Goal: Task Accomplishment & Management: Manage account settings

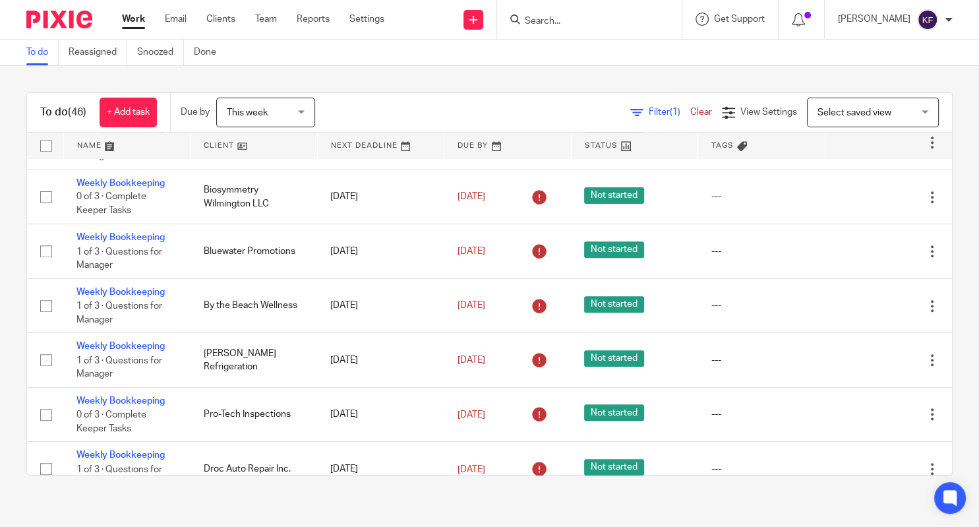
scroll to position [1071, 0]
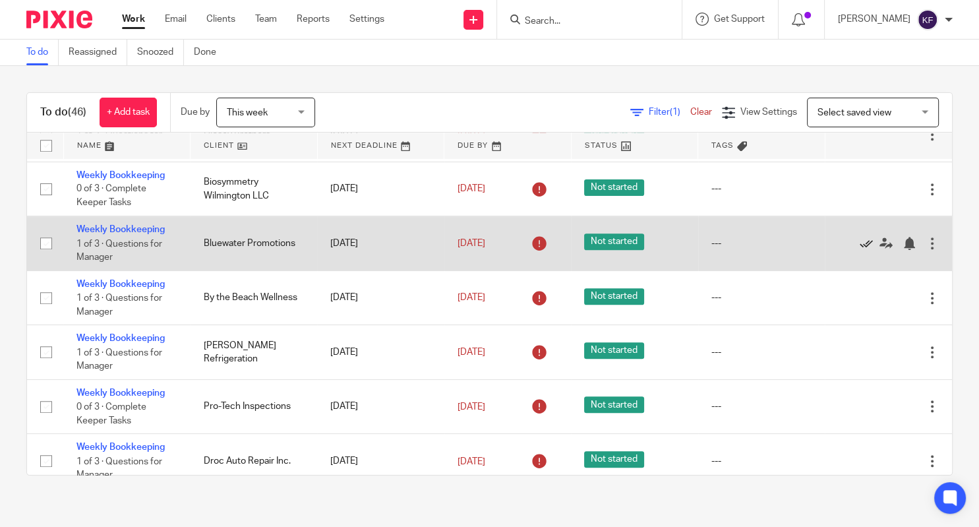
click at [860, 246] on icon at bounding box center [866, 243] width 13 height 13
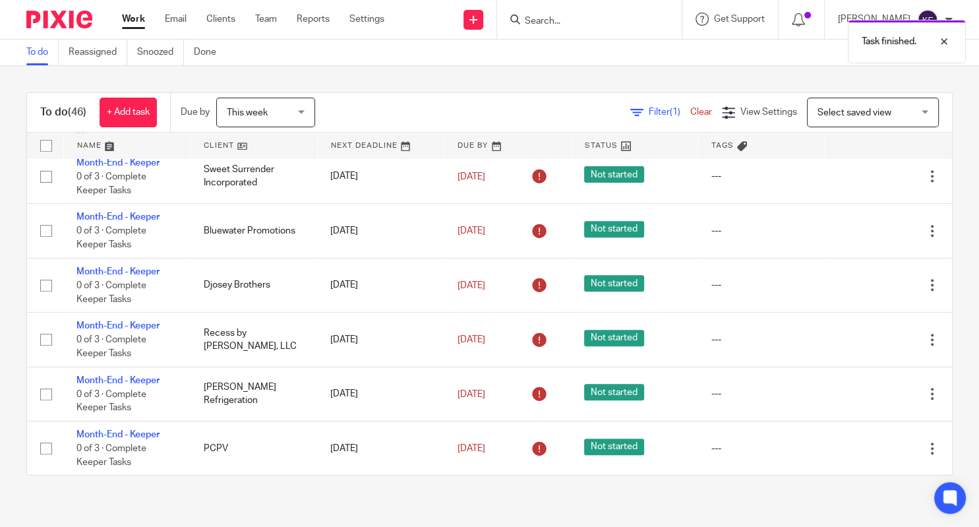
scroll to position [1411, 0]
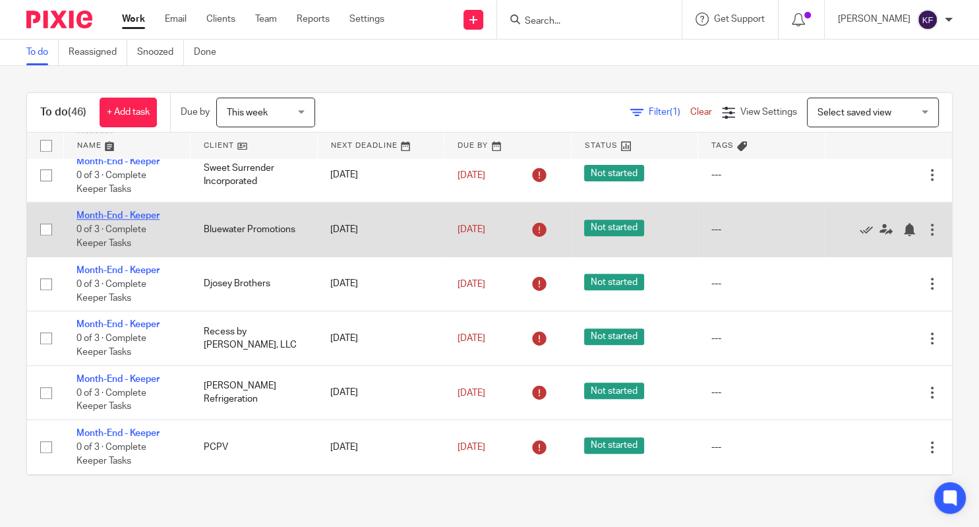
click at [138, 220] on link "Month-End - Keeper" at bounding box center [117, 215] width 83 height 9
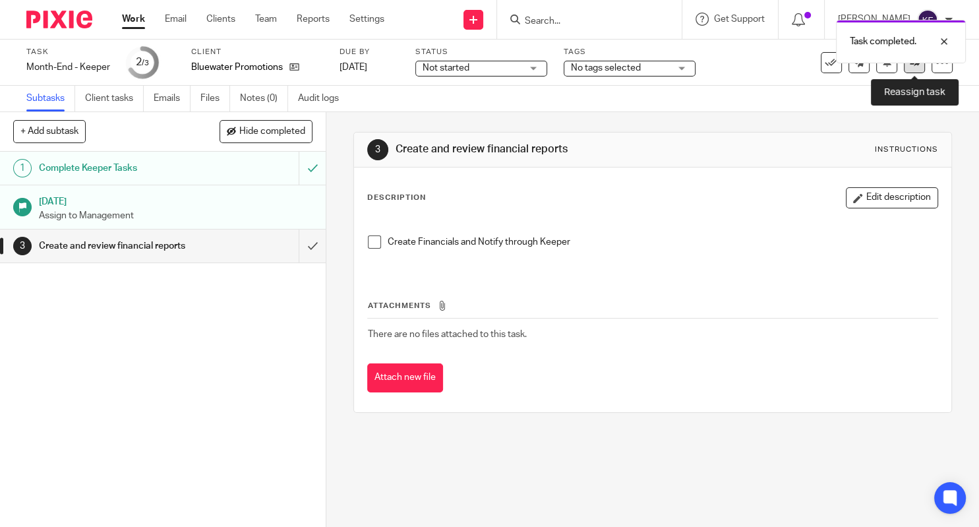
click at [916, 70] on link at bounding box center [914, 62] width 21 height 21
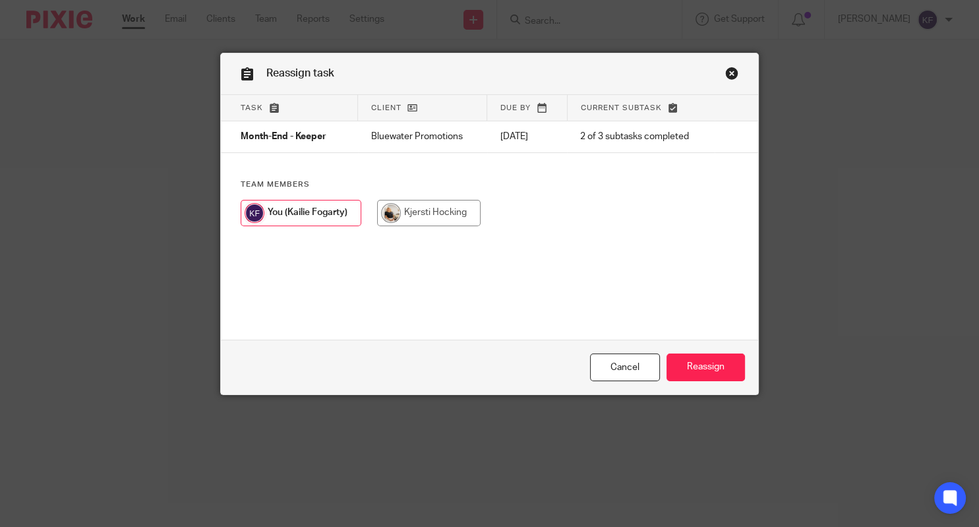
click at [443, 219] on input "radio" at bounding box center [429, 213] width 104 height 26
radio input "true"
click at [694, 375] on input "Reassign" at bounding box center [706, 367] width 78 height 28
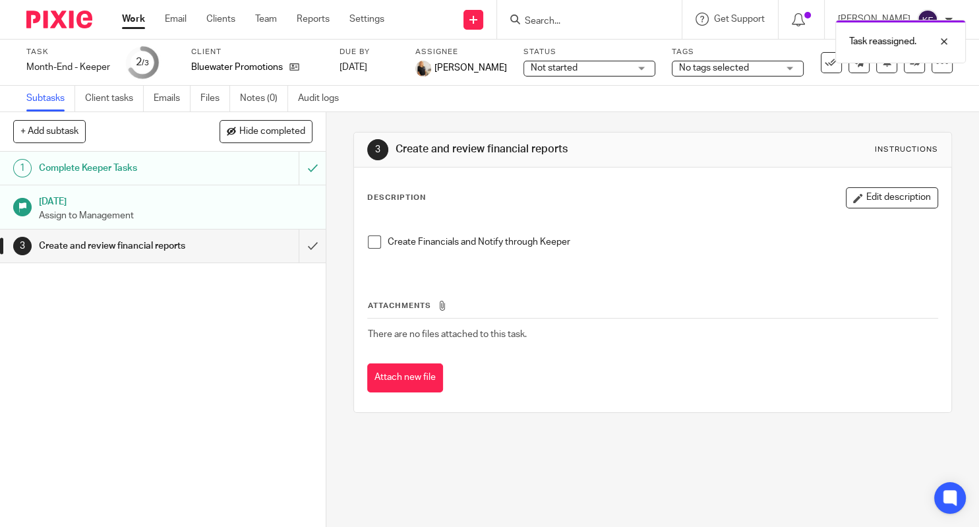
click at [135, 19] on link "Work" at bounding box center [133, 19] width 23 height 13
